Goal: Transaction & Acquisition: Obtain resource

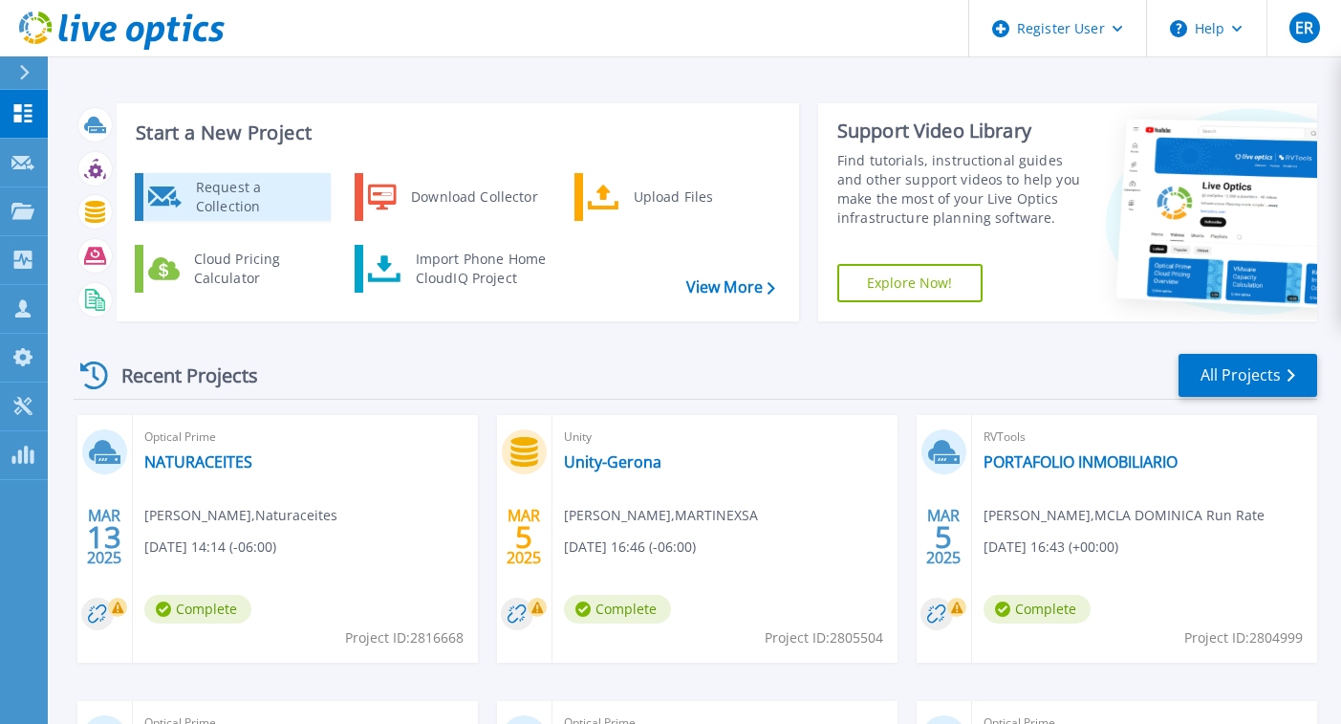
click at [243, 202] on div "Request a Collection" at bounding box center [256, 197] width 140 height 38
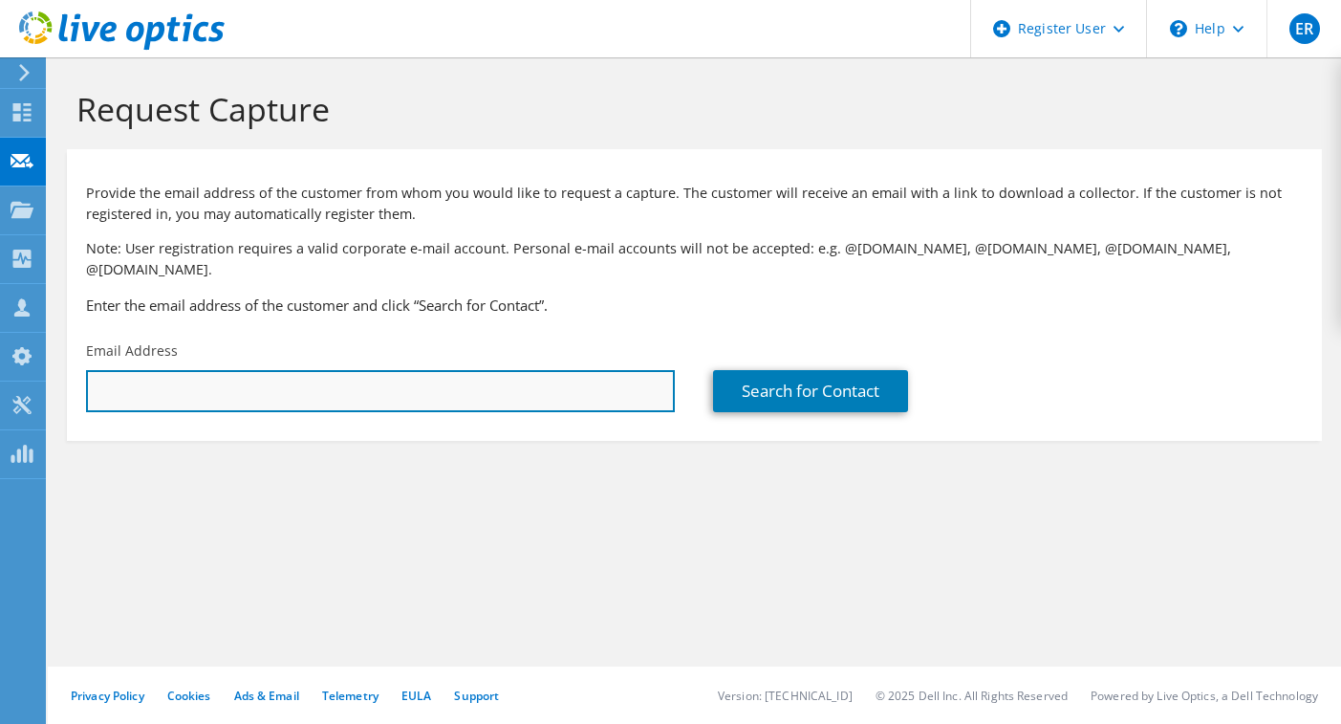
click at [133, 370] on input "text" at bounding box center [380, 391] width 589 height 42
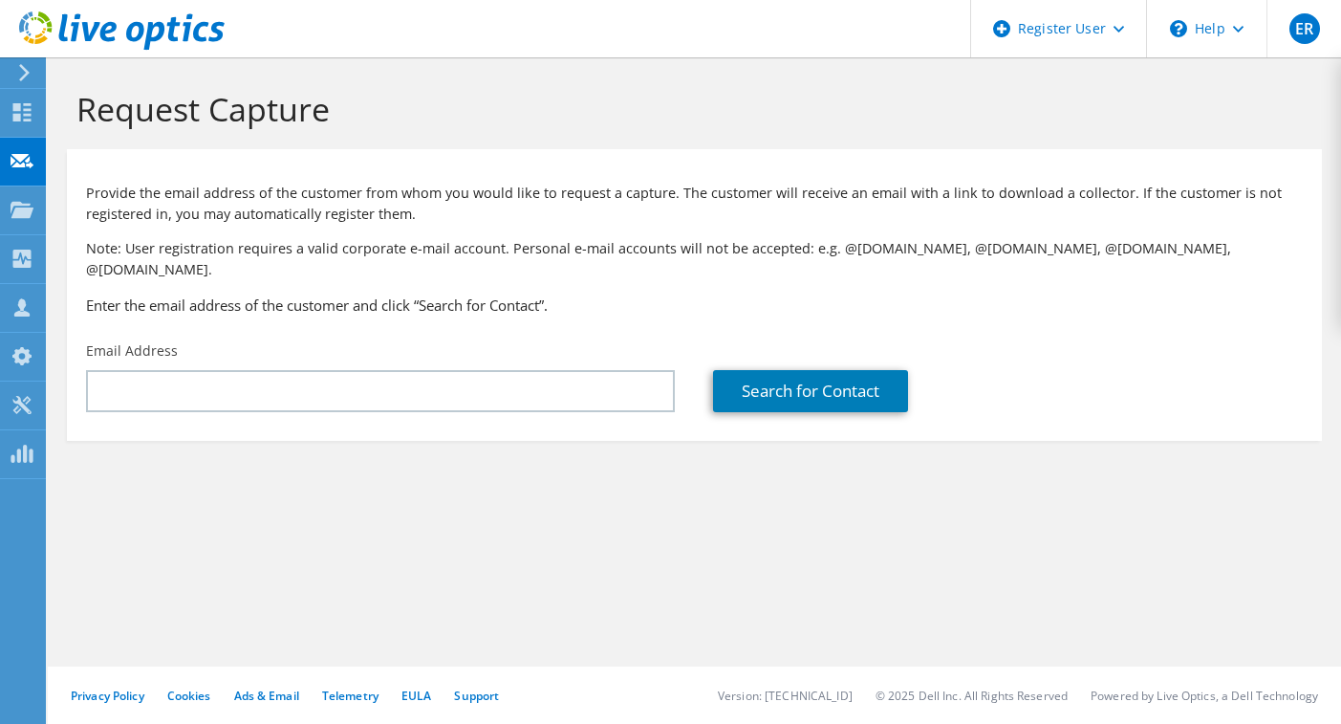
click at [51, 23] on use at bounding box center [122, 30] width 206 height 38
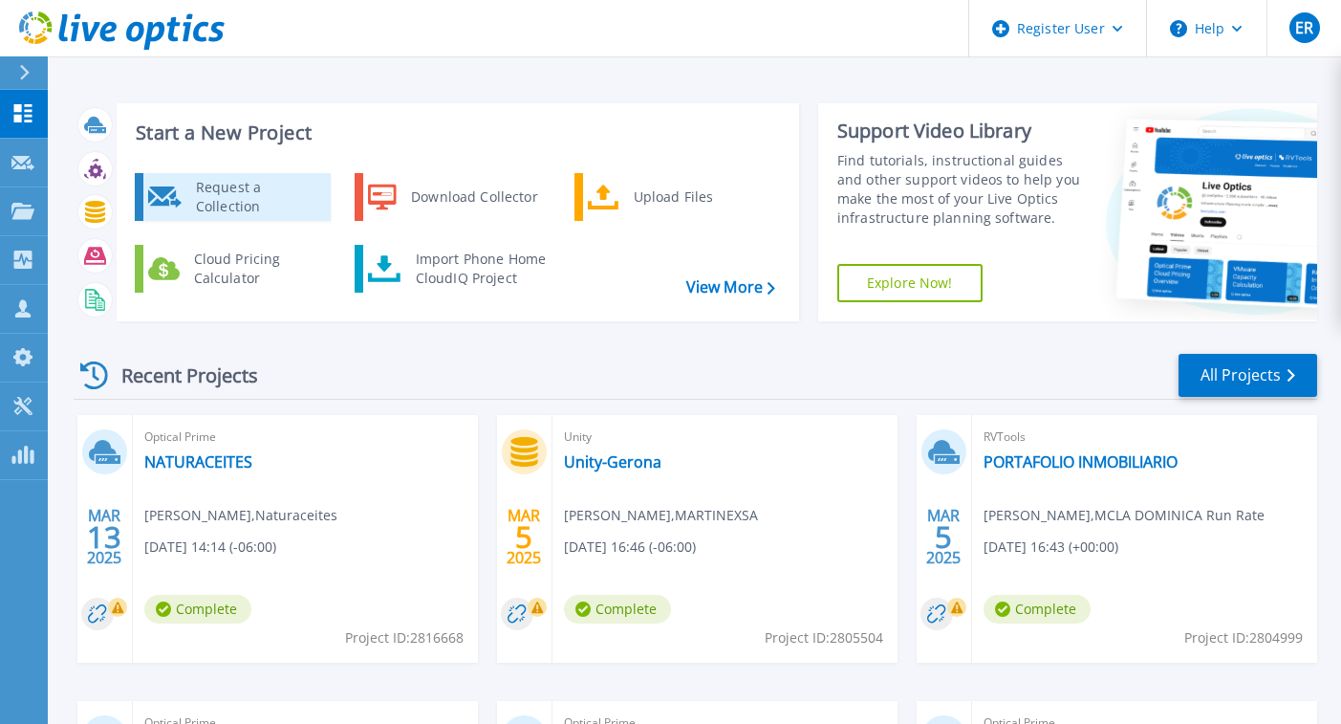
click at [239, 203] on div "Request a Collection" at bounding box center [256, 197] width 140 height 38
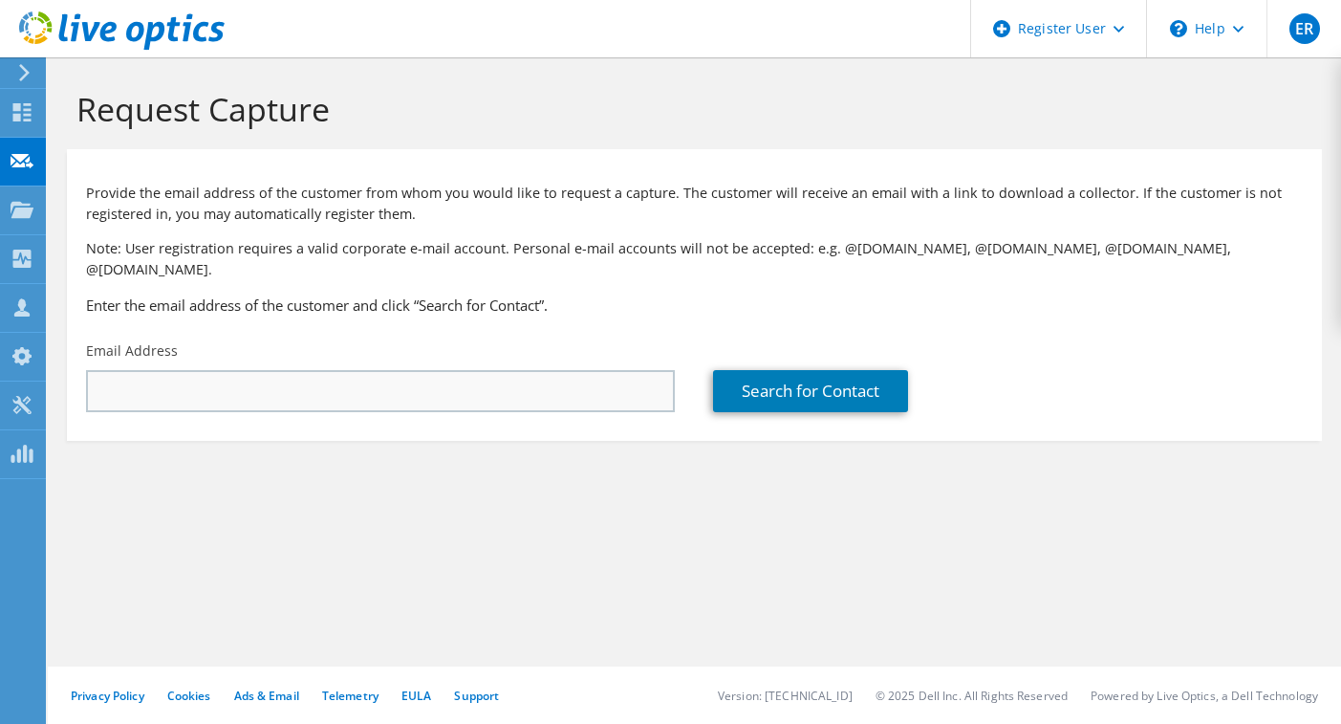
type input "erodriguezg80@gmail.com"
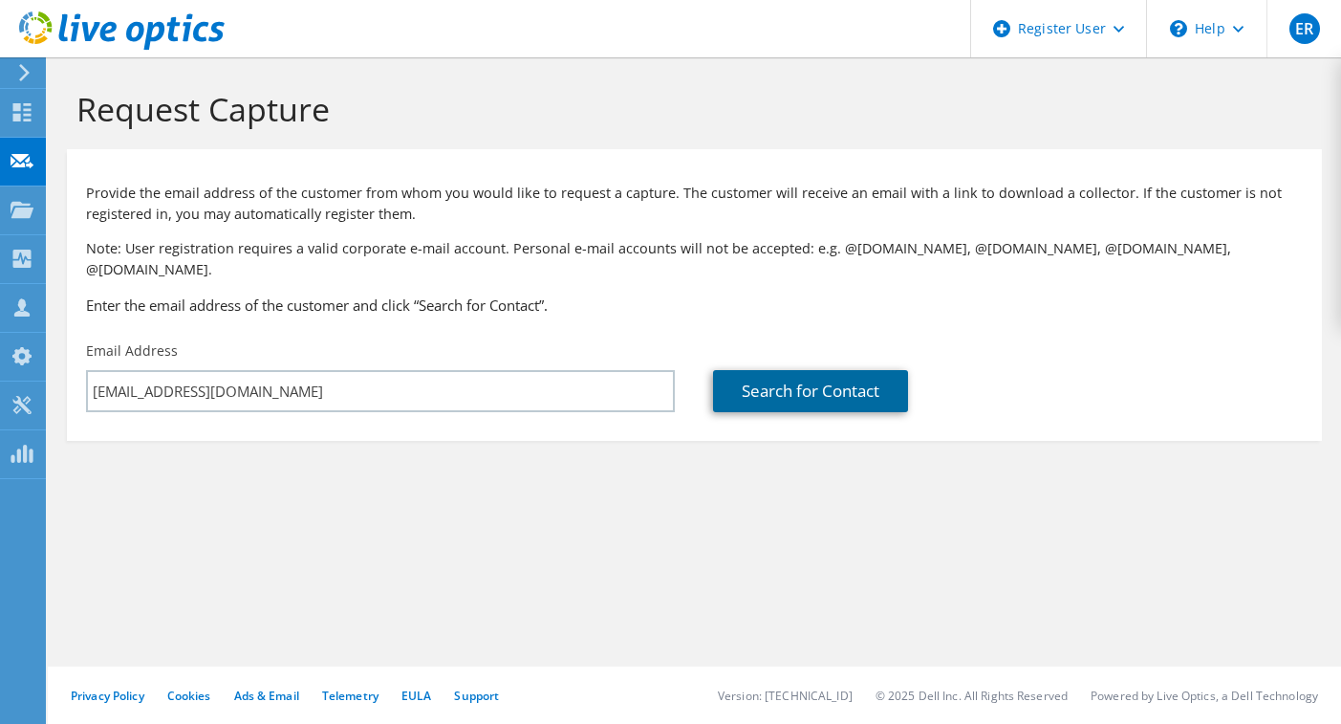
click at [847, 379] on link "Search for Contact" at bounding box center [810, 391] width 195 height 42
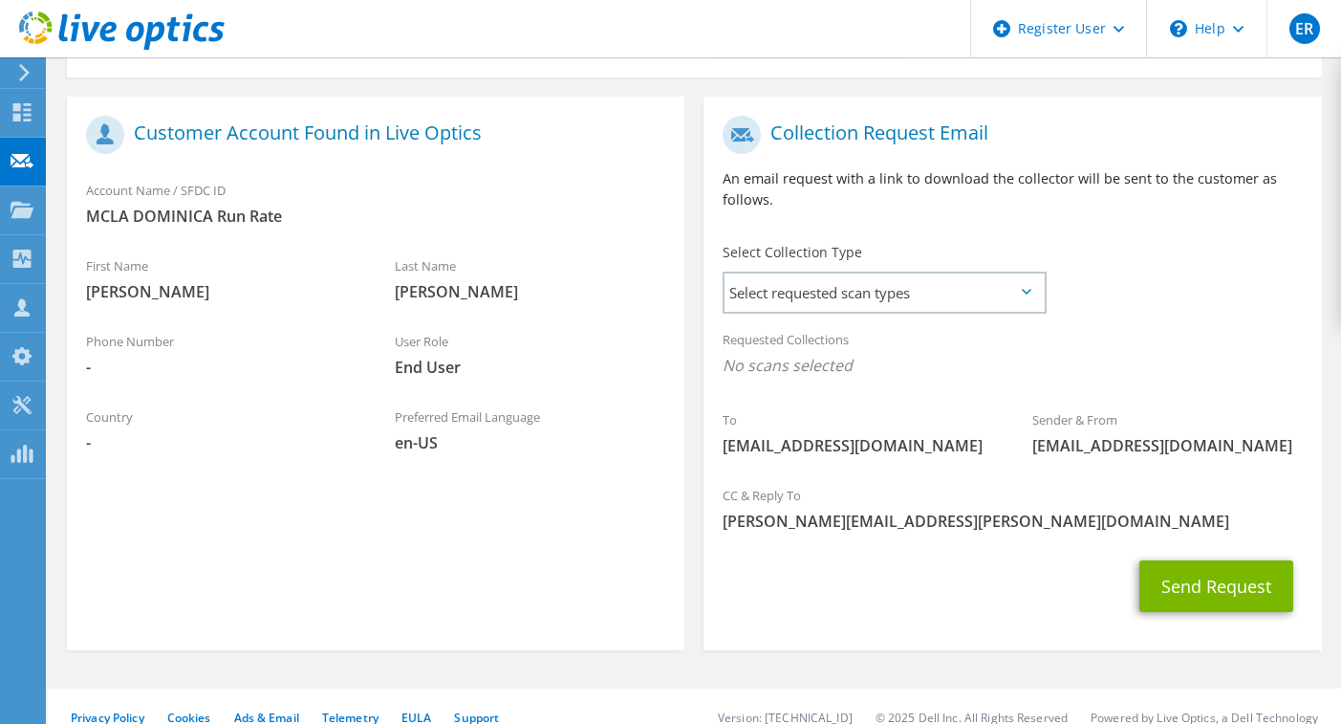
scroll to position [364, 0]
click at [1001, 272] on span "Select requested scan types" at bounding box center [884, 291] width 319 height 38
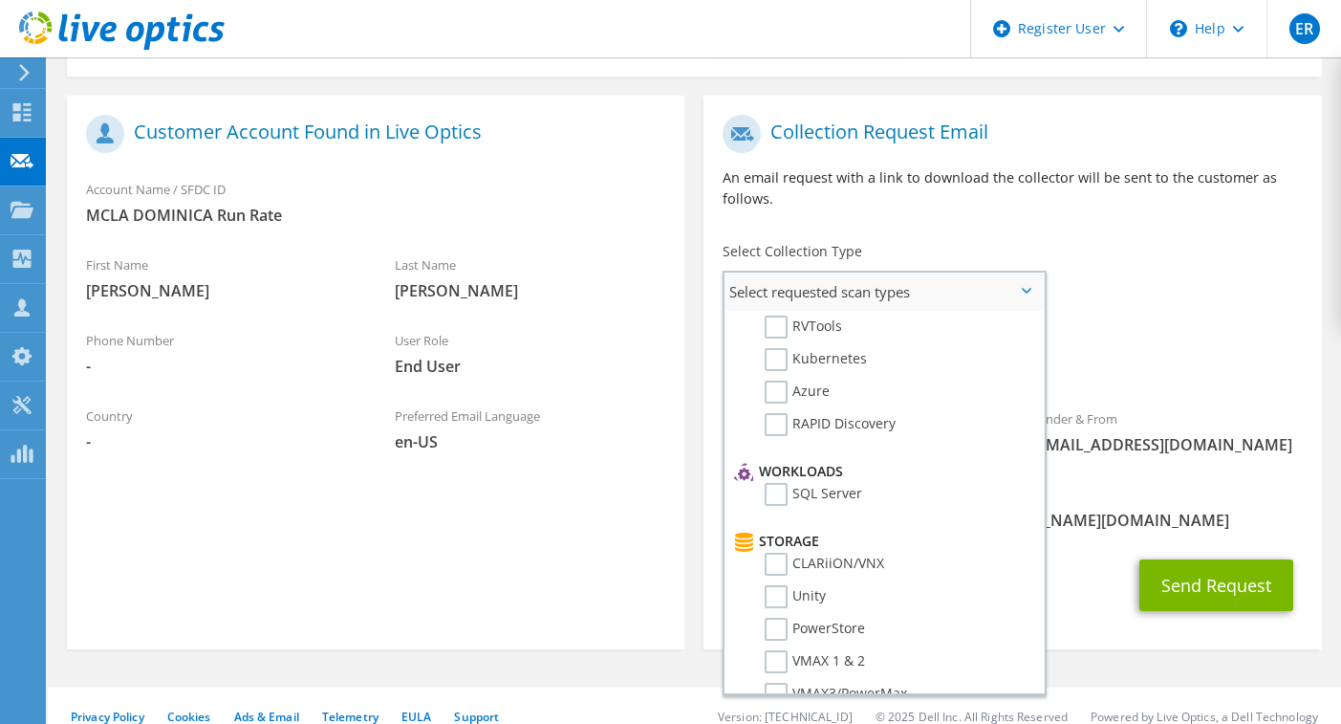
scroll to position [0, 0]
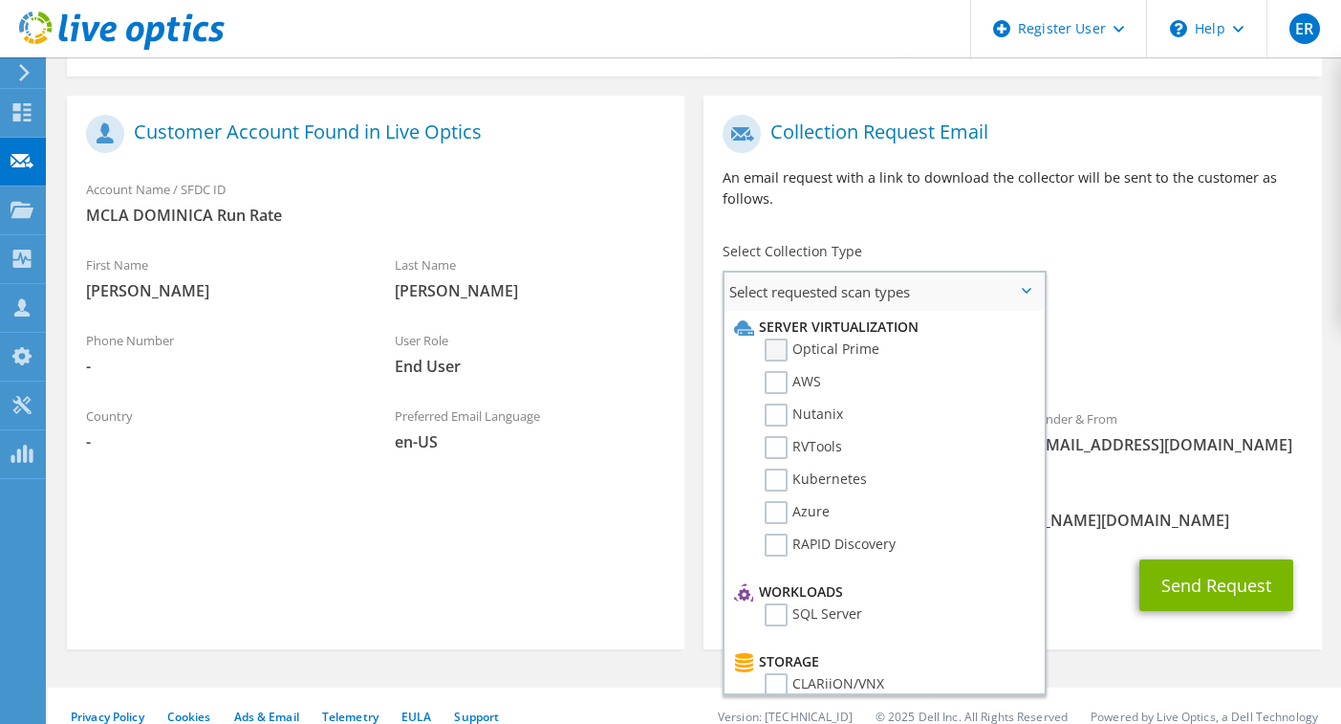
click at [786, 338] on label "Optical Prime" at bounding box center [822, 349] width 115 height 23
click at [0, 0] on input "Optical Prime" at bounding box center [0, 0] width 0 height 0
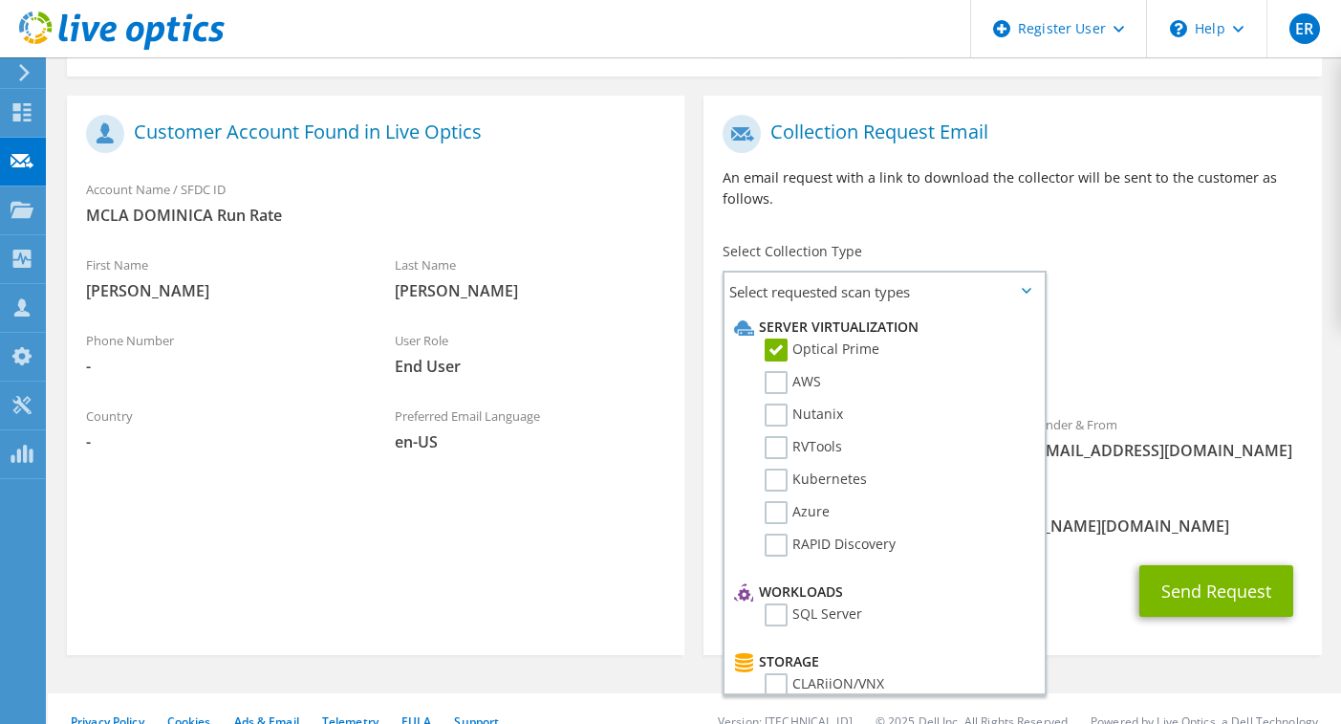
click at [1200, 374] on div "Requested Collections No scans selected Optical Prime" at bounding box center [1012, 361] width 617 height 86
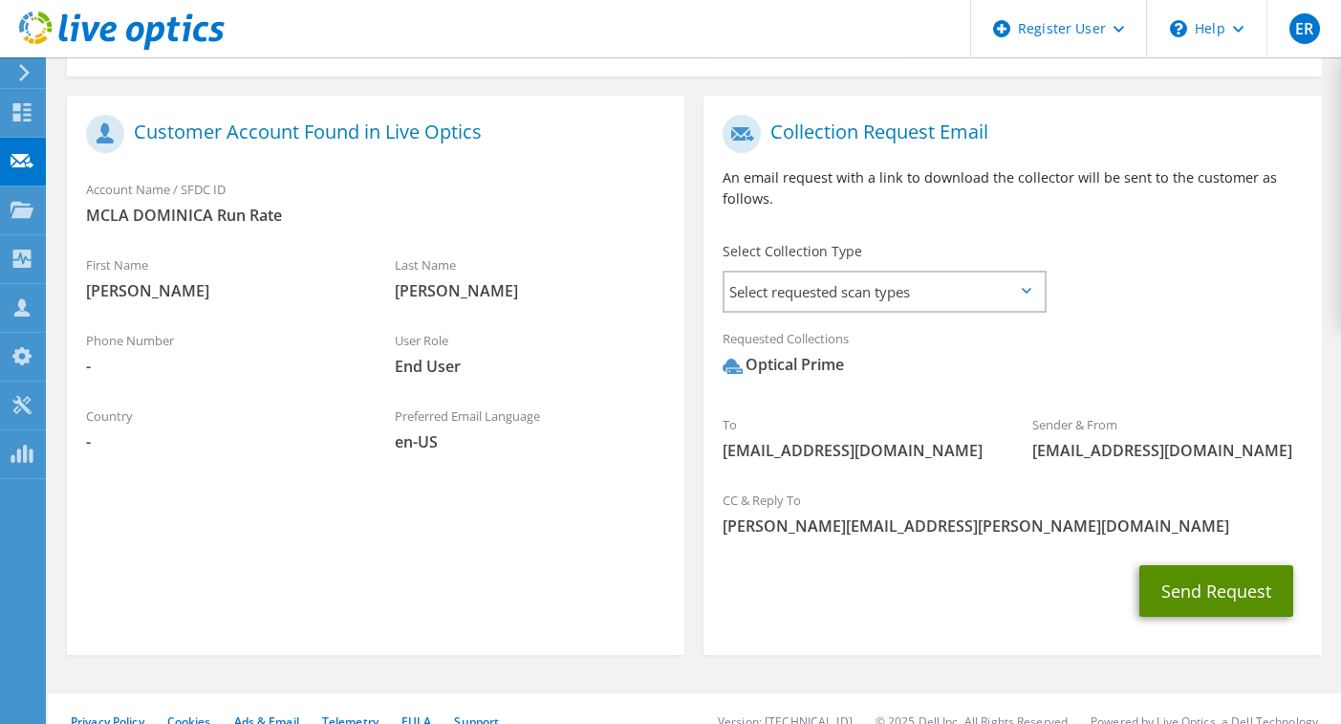
click at [1212, 565] on button "Send Request" at bounding box center [1216, 591] width 154 height 52
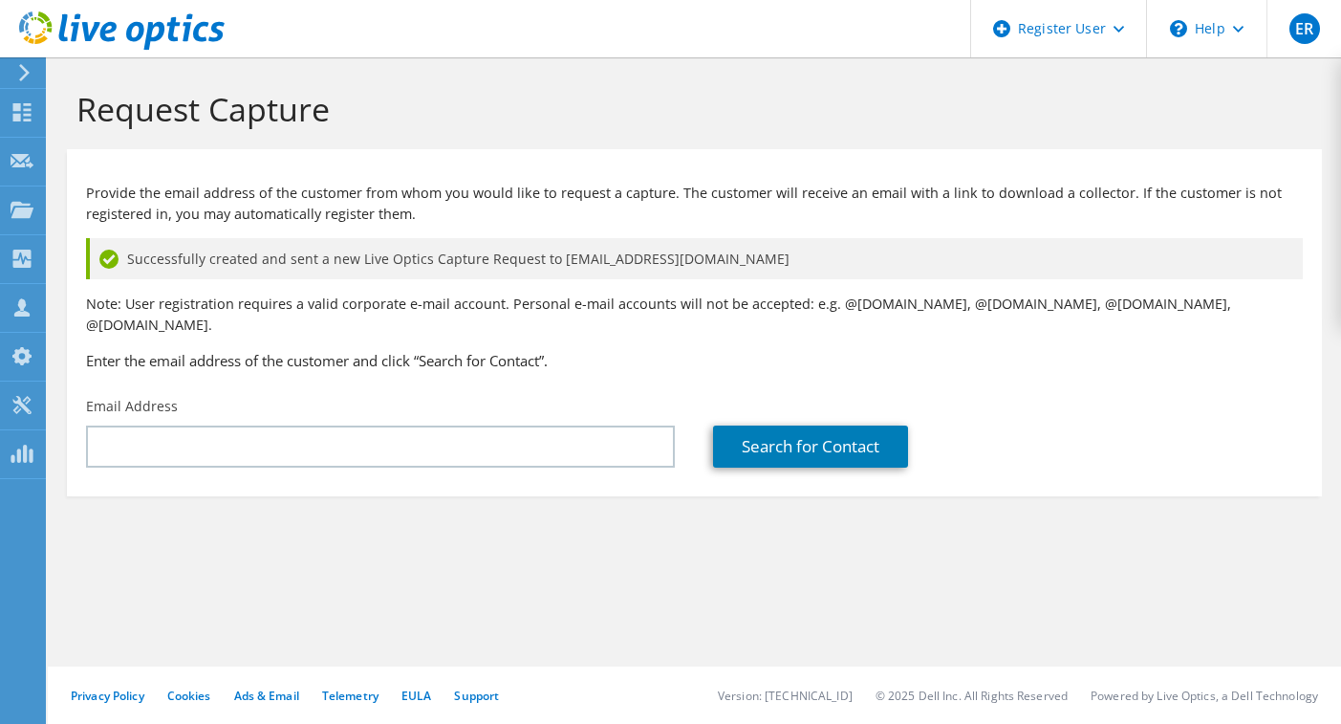
click at [546, 284] on div "Provide the email address of the customer from whom you would like to request a…" at bounding box center [694, 273] width 1255 height 228
click at [31, 37] on icon at bounding box center [122, 30] width 206 height 39
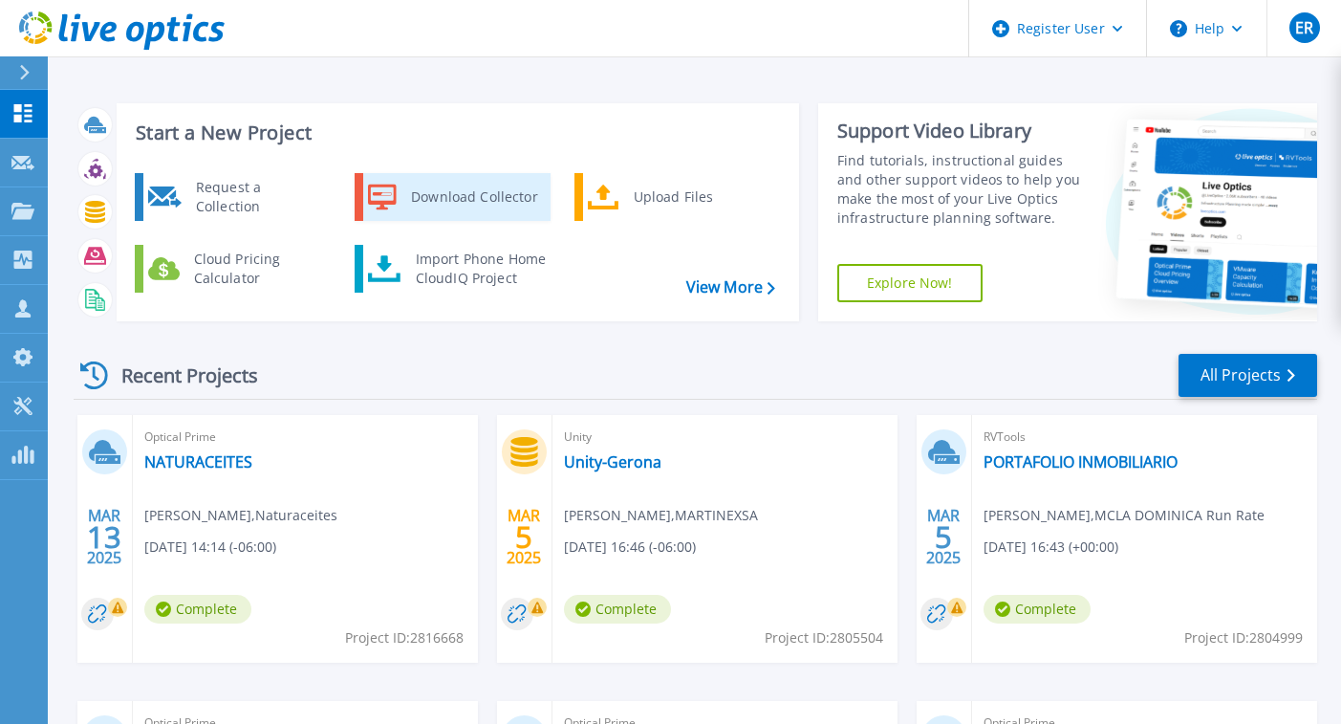
click at [493, 206] on div "Download Collector" at bounding box center [473, 197] width 144 height 38
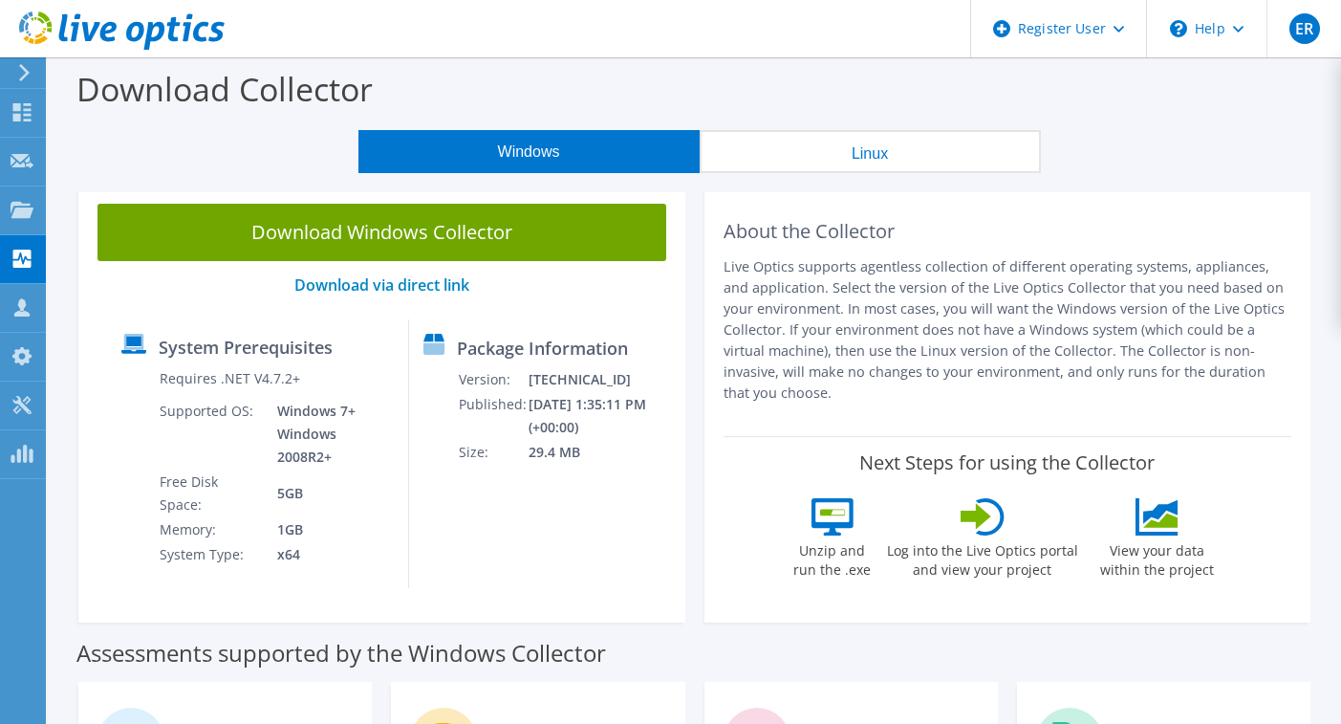
click at [935, 166] on button "Linux" at bounding box center [870, 151] width 341 height 43
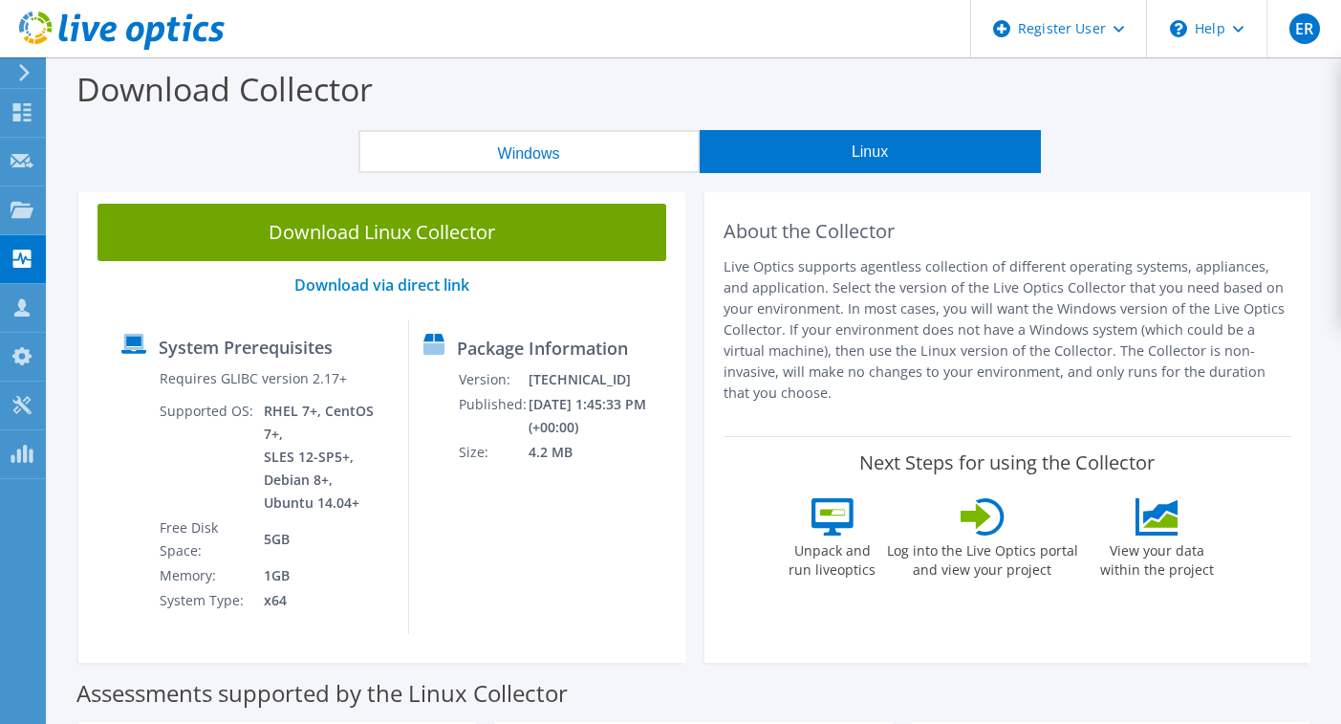
click at [542, 160] on button "Windows" at bounding box center [528, 151] width 341 height 43
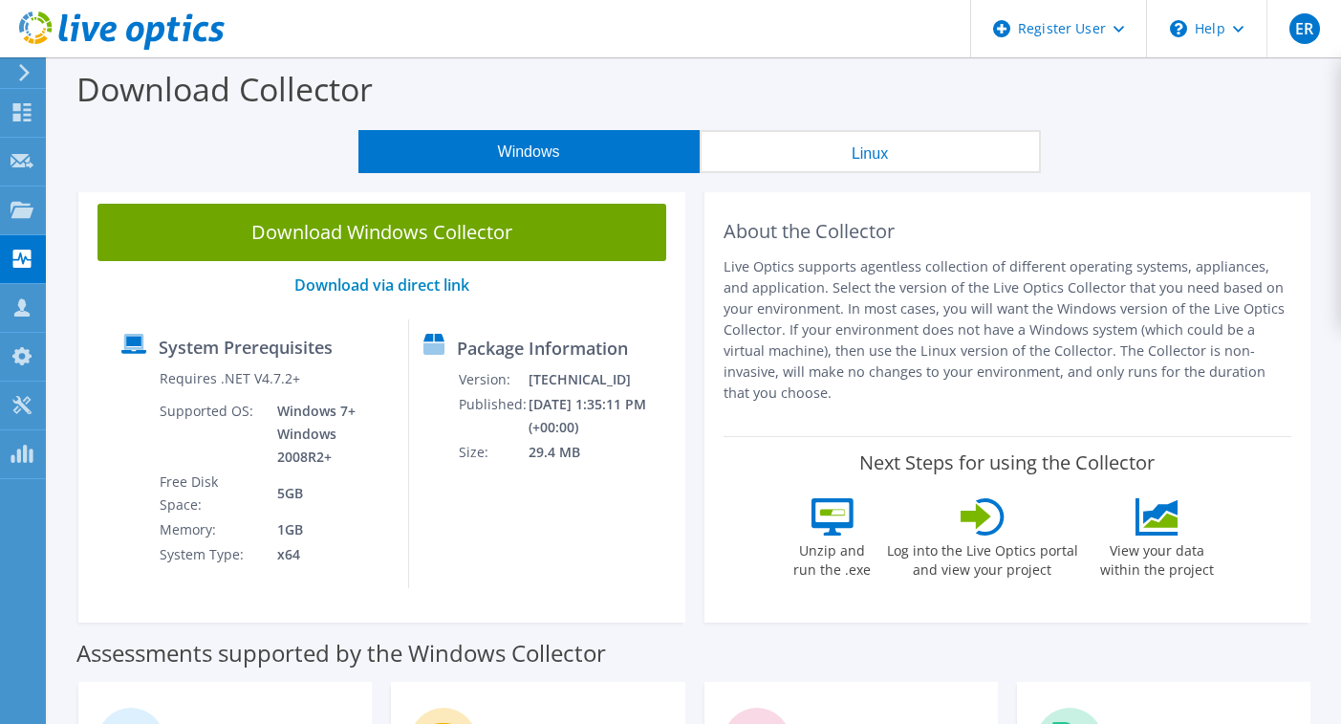
click at [41, 27] on icon at bounding box center [122, 30] width 206 height 39
